Goal: Task Accomplishment & Management: Manage account settings

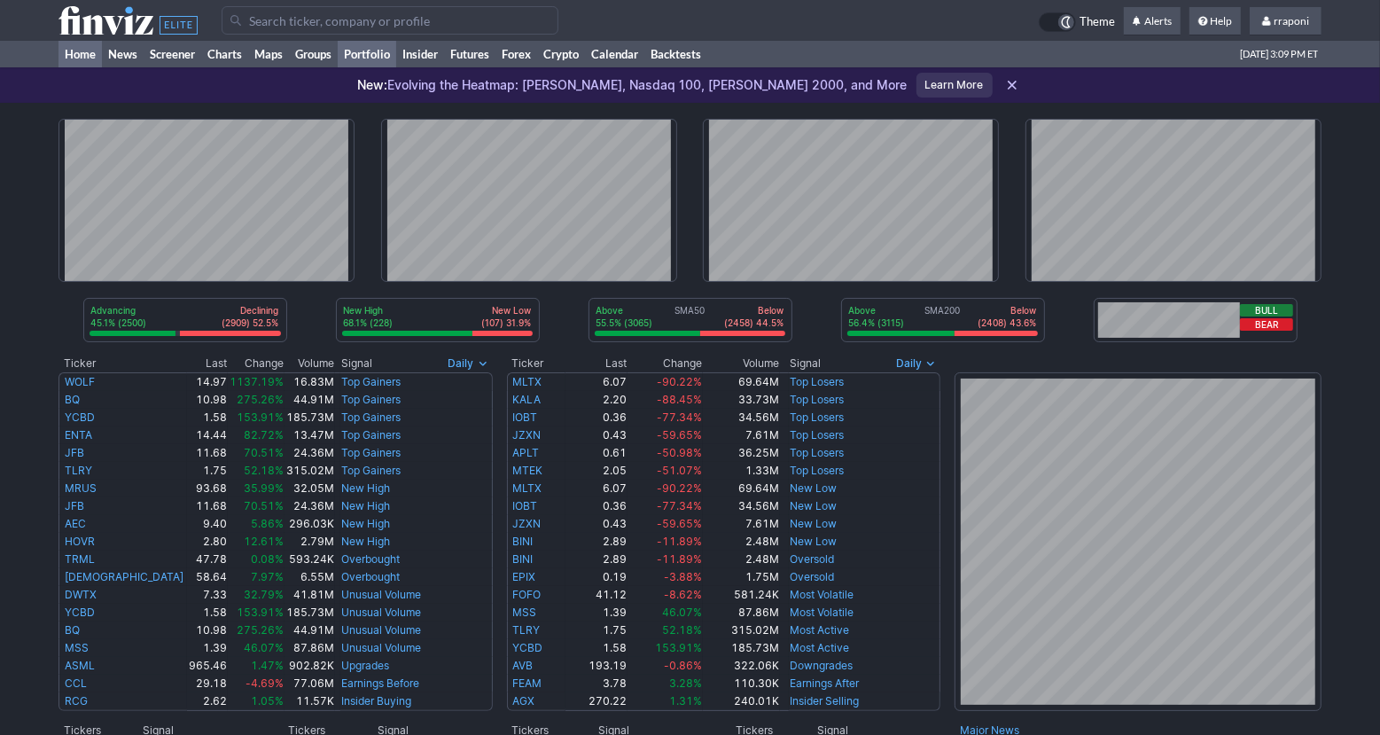
click at [393, 58] on link "Portfolio" at bounding box center [367, 54] width 58 height 27
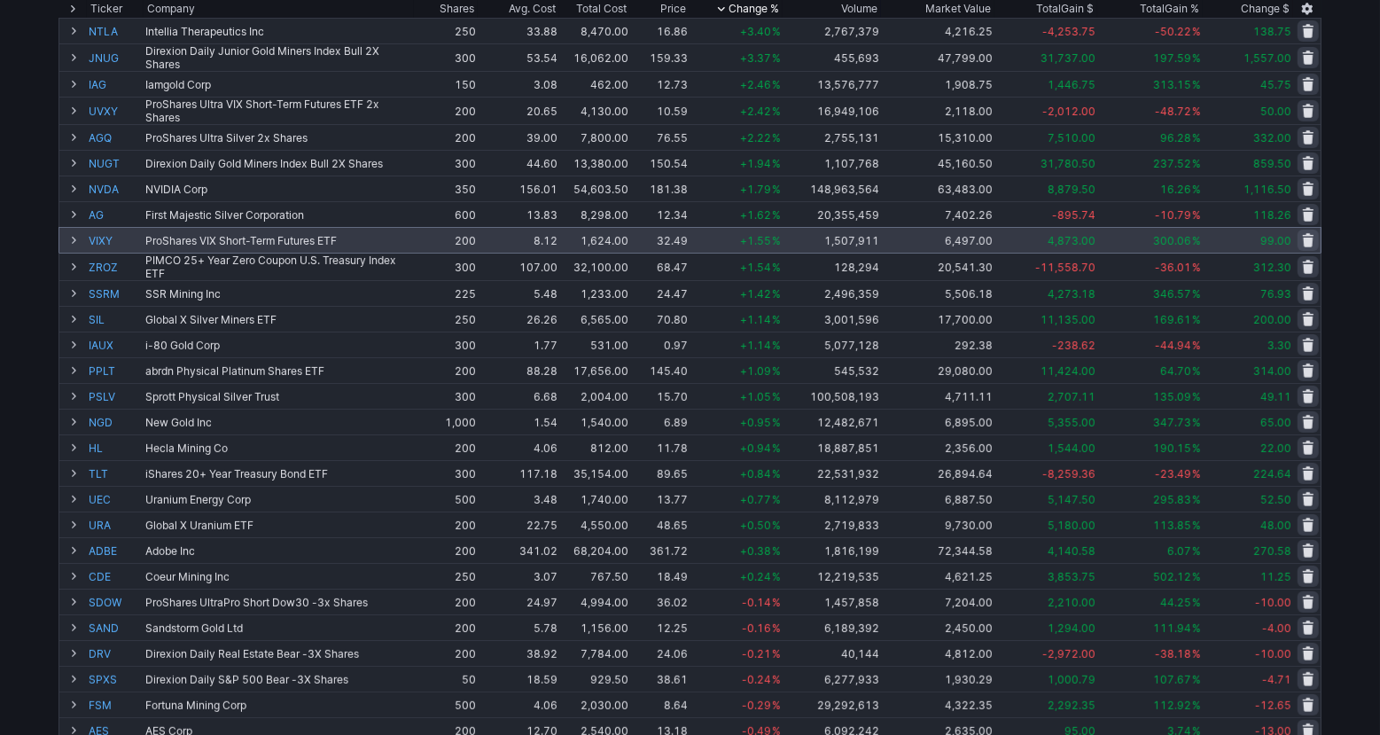
scroll to position [61, 0]
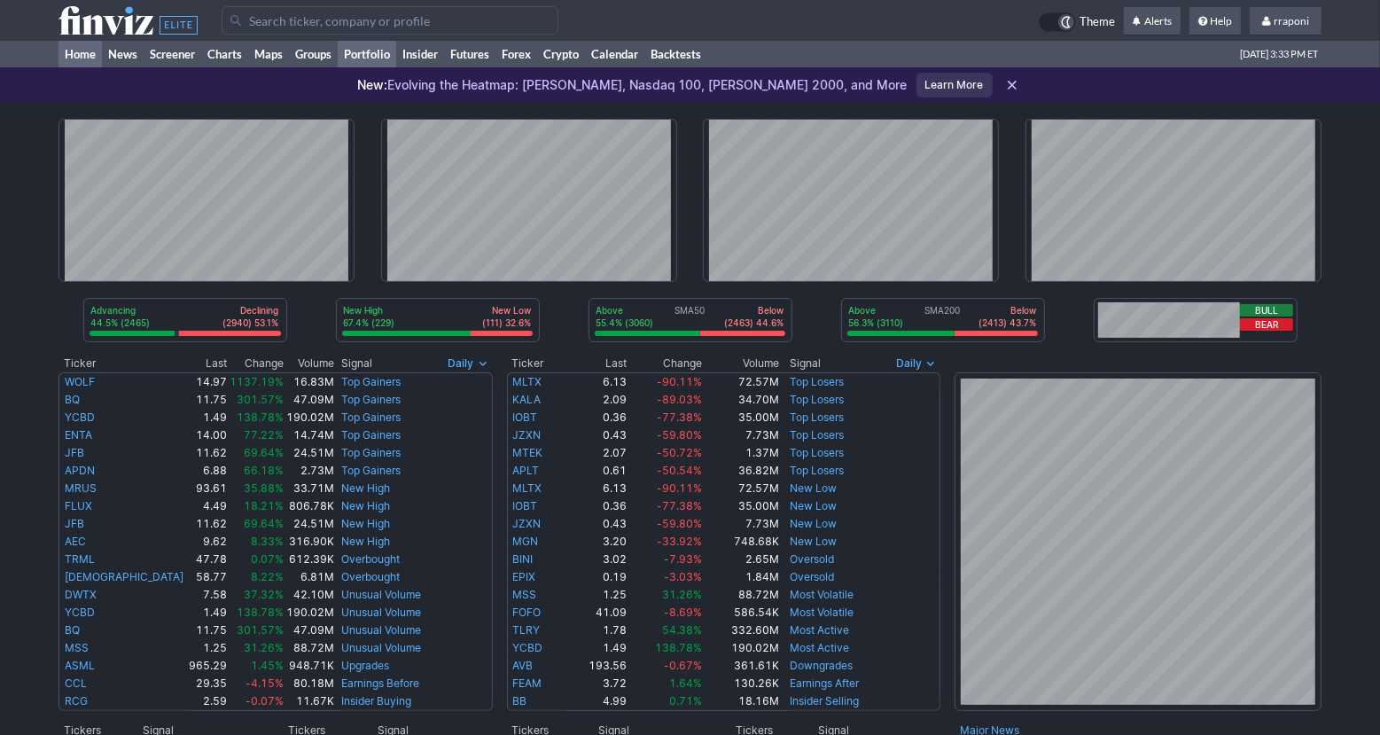
click at [393, 60] on link "Portfolio" at bounding box center [367, 54] width 58 height 27
click at [386, 57] on link "Portfolio" at bounding box center [367, 54] width 58 height 27
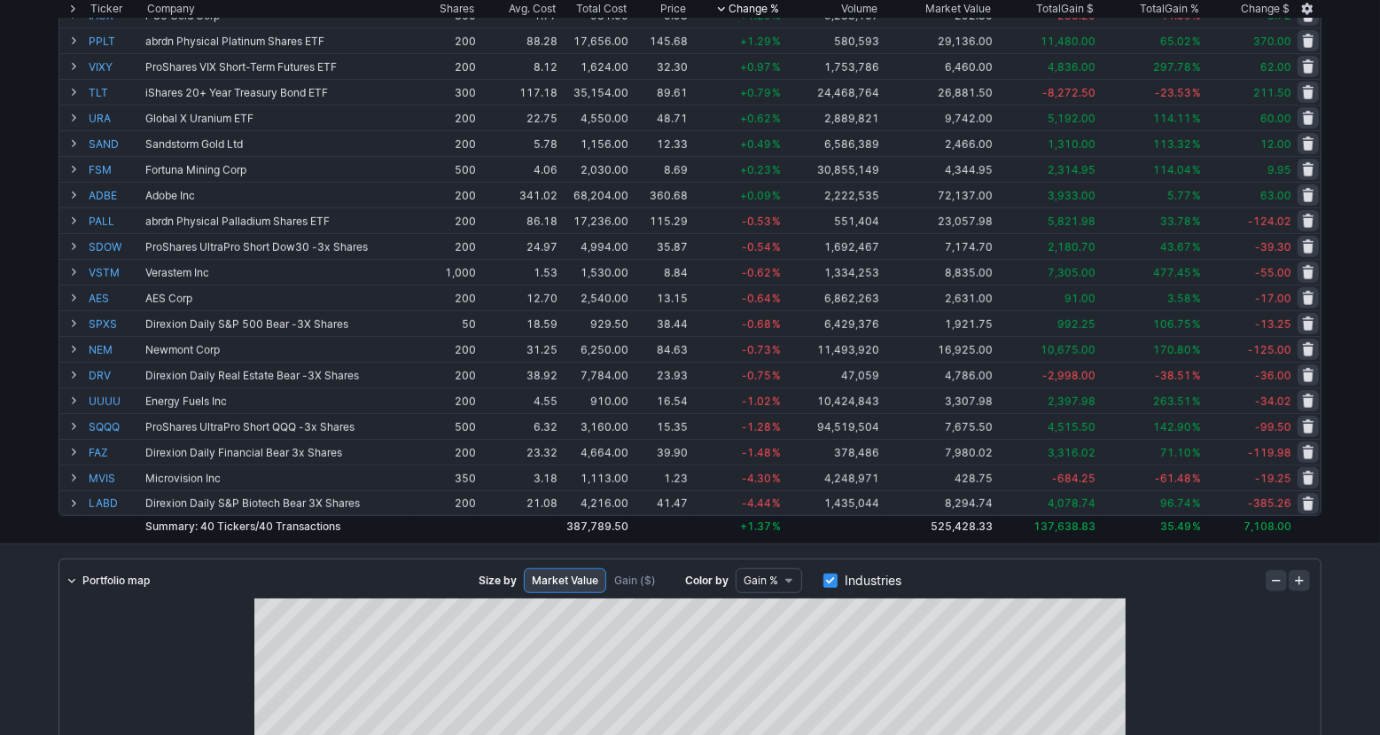
scroll to position [722, 0]
